Goal: Task Accomplishment & Management: Complete application form

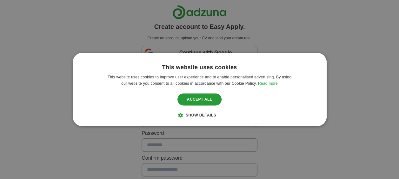
click at [196, 115] on span "Show details" at bounding box center [201, 115] width 30 height 4
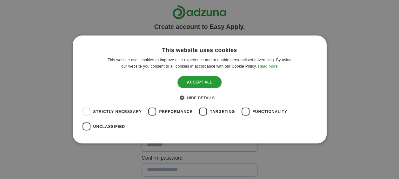
click at [336, 62] on div "This website uses cookies This website uses cookies to improve user experience …" at bounding box center [199, 89] width 399 height 179
click at [215, 82] on div "Accept all" at bounding box center [199, 82] width 44 height 12
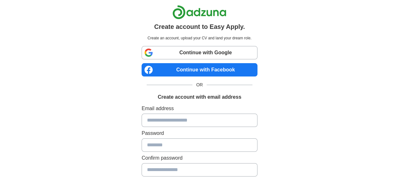
click at [220, 54] on link "Continue with Google" at bounding box center [199, 52] width 116 height 13
click at [218, 51] on link "Continue with Google" at bounding box center [199, 52] width 116 height 13
